Goal: Task Accomplishment & Management: Manage account settings

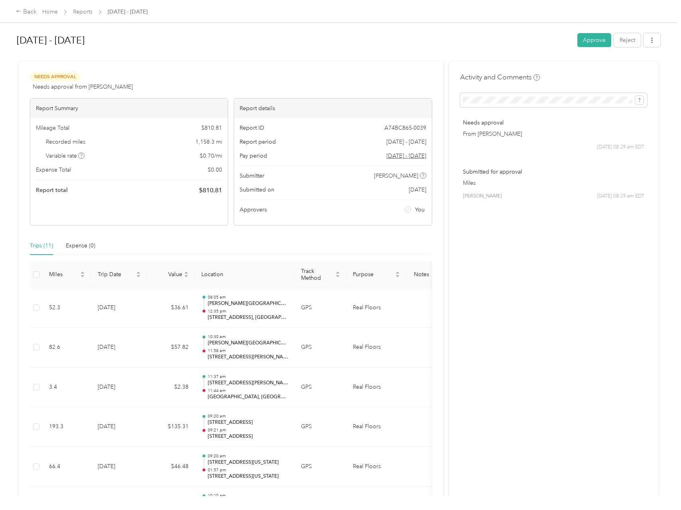
click at [597, 37] on button "Approve" at bounding box center [595, 40] width 34 height 14
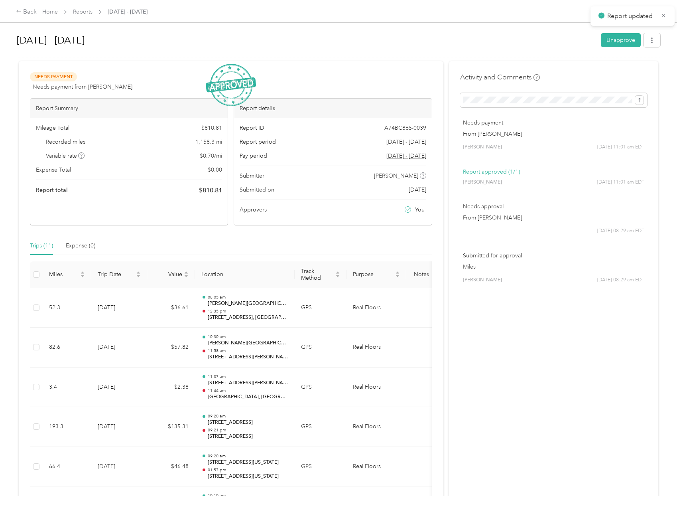
click at [669, 16] on div "Report updated" at bounding box center [633, 16] width 84 height 20
click at [659, 15] on span "Report updated" at bounding box center [633, 16] width 68 height 10
click at [664, 14] on icon at bounding box center [664, 15] width 6 height 7
click at [50, 16] on span "Home" at bounding box center [50, 12] width 16 height 8
click at [50, 13] on link "Home" at bounding box center [50, 11] width 16 height 7
